Goal: Task Accomplishment & Management: Use online tool/utility

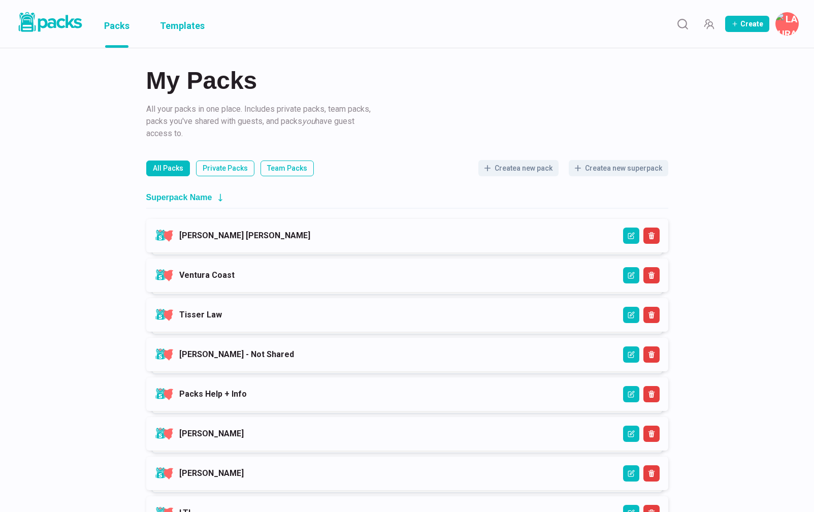
click at [189, 25] on link "Templates" at bounding box center [182, 24] width 45 height 48
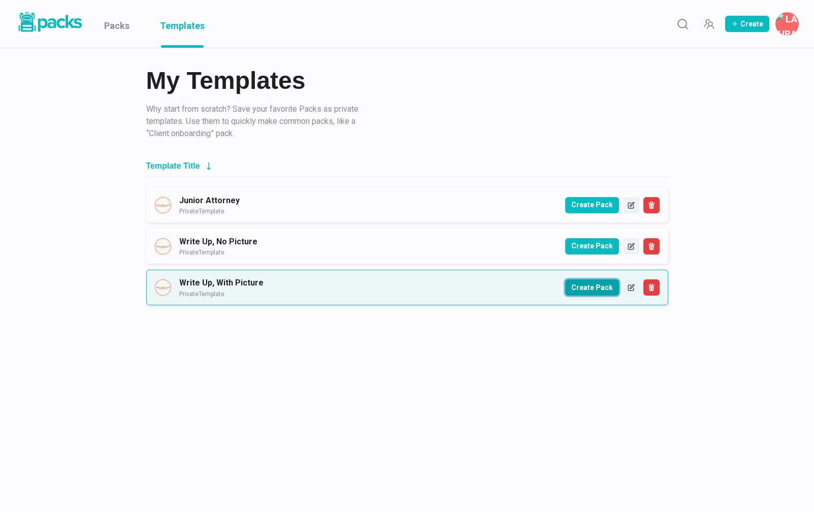
click at [589, 280] on button "Create Pack" at bounding box center [592, 287] width 54 height 16
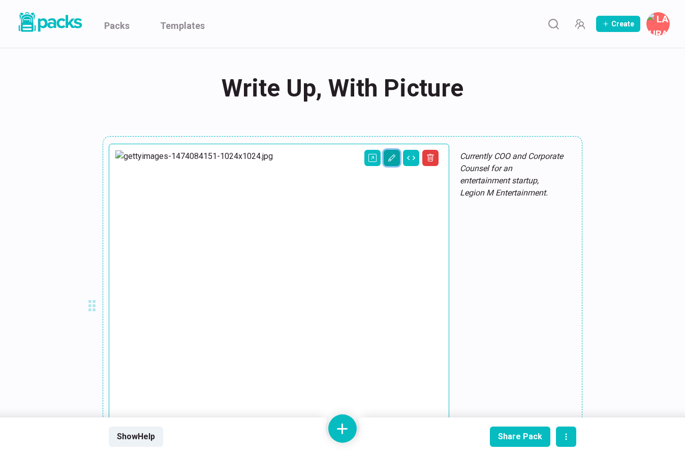
click at [388, 160] on icon "Edit asset" at bounding box center [392, 158] width 8 height 8
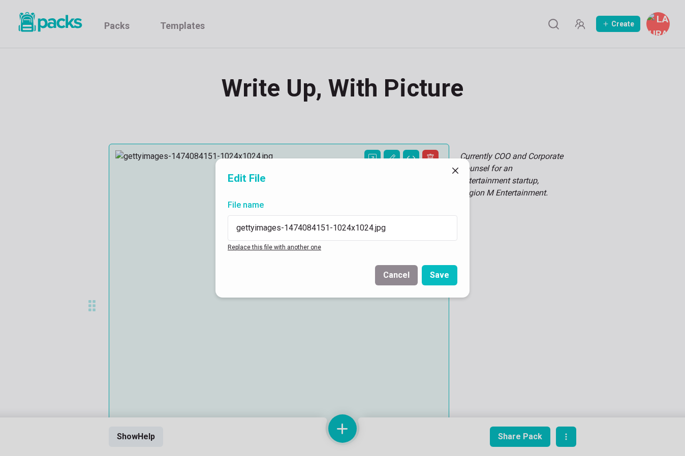
click at [289, 247] on link "Replace this file with another one" at bounding box center [274, 247] width 93 height 7
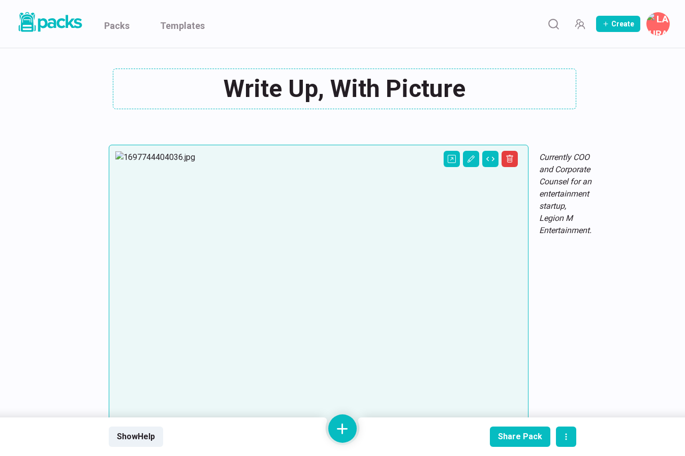
click at [278, 89] on div "Write Up, With Picture Write Up, With Picture" at bounding box center [342, 89] width 467 height 41
click at [278, 89] on textarea "Write Up, With Picture" at bounding box center [344, 89] width 463 height 41
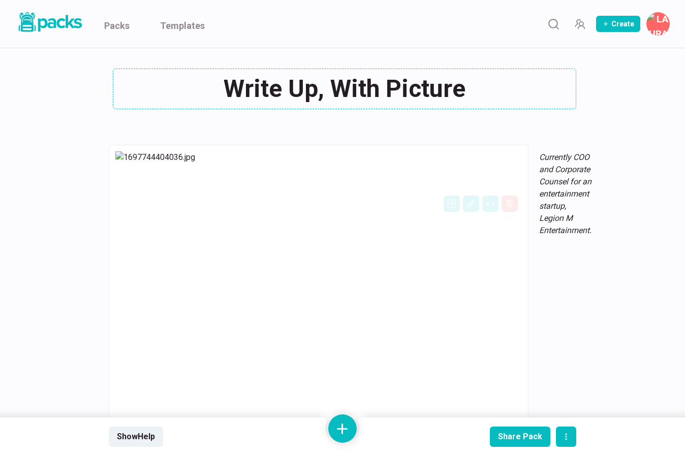
click at [278, 89] on textarea "Write Up, With Picture" at bounding box center [344, 89] width 463 height 41
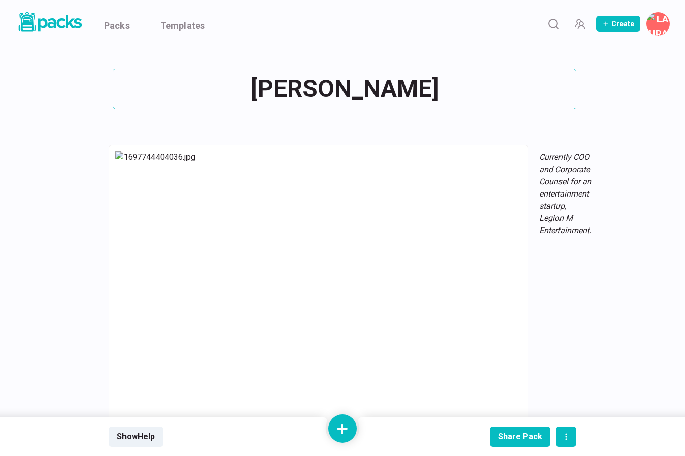
type textarea "Said Malikov"
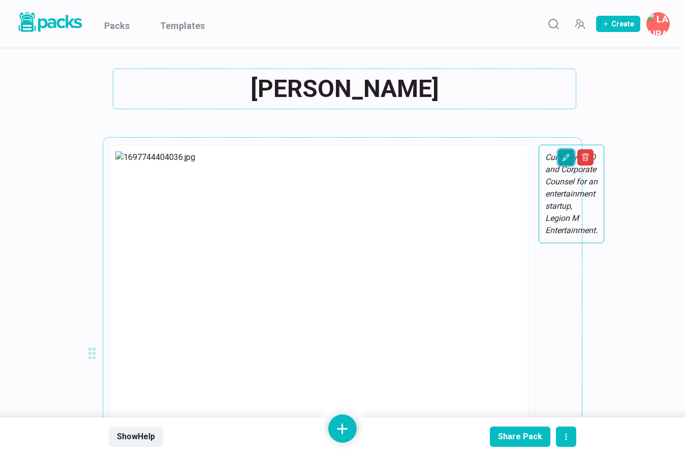
click at [562, 157] on icon "Edit asset" at bounding box center [566, 157] width 8 height 8
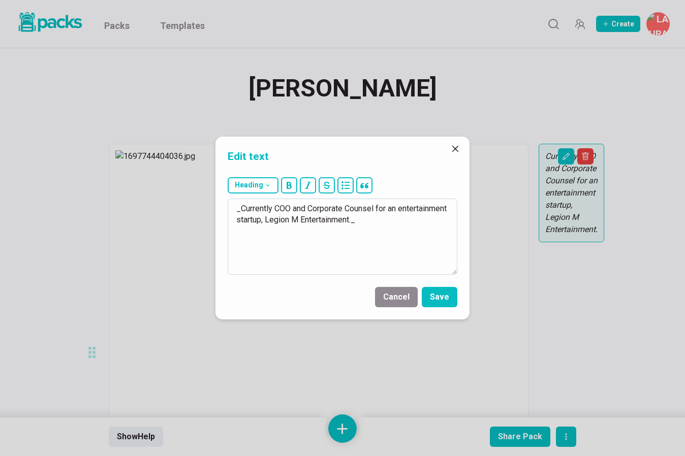
drag, startPoint x: 278, startPoint y: 209, endPoint x: 404, endPoint y: 215, distance: 126.1
click at [404, 215] on textarea "_Currently COO and Corporate Counsel for an entertainment startup, Legion M Ent…" at bounding box center [343, 237] width 230 height 76
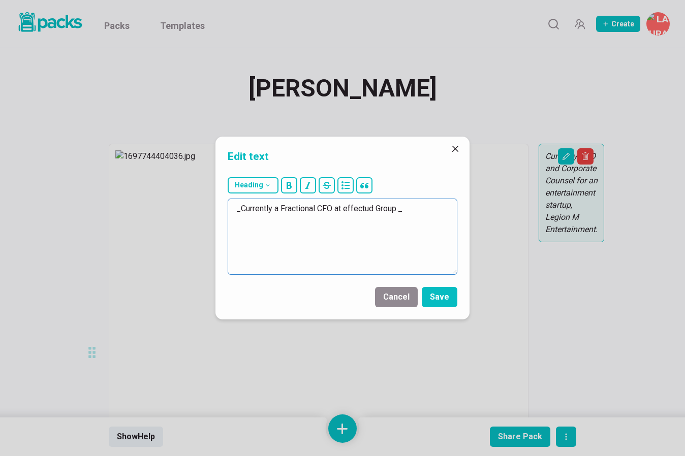
click at [363, 213] on textarea "_Currently a Fractional CFO at effectud Group._" at bounding box center [343, 237] width 230 height 76
type textarea "_Currently a Fractional CFO at Effectus Group._"
click at [445, 295] on button "Save" at bounding box center [440, 297] width 36 height 20
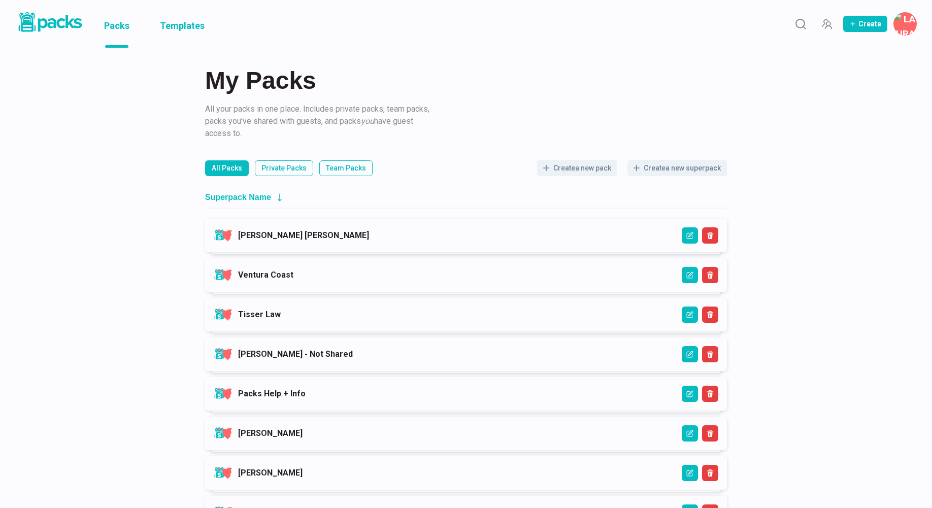
click at [189, 32] on link "Templates" at bounding box center [182, 24] width 45 height 48
